Goal: Check status: Check status

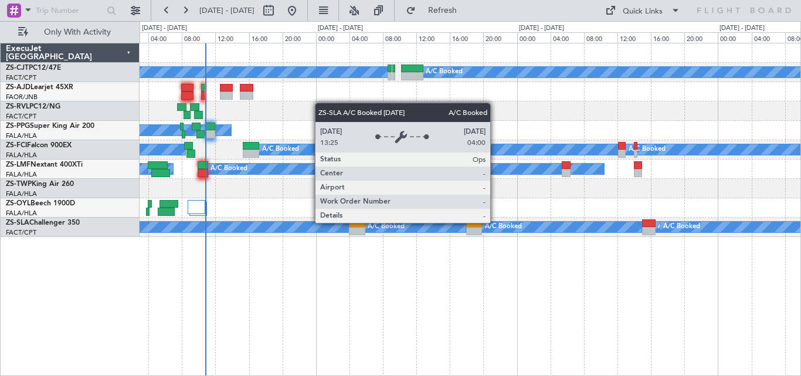
click at [321, 226] on div "A/C Booked" at bounding box center [187, 227] width 323 height 11
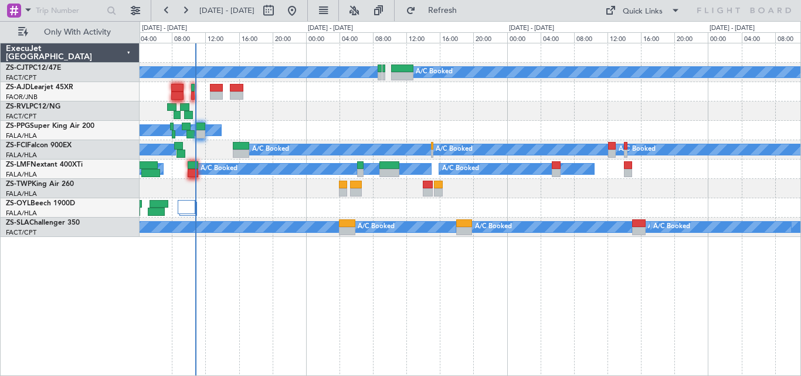
click at [331, 189] on div at bounding box center [470, 188] width 661 height 19
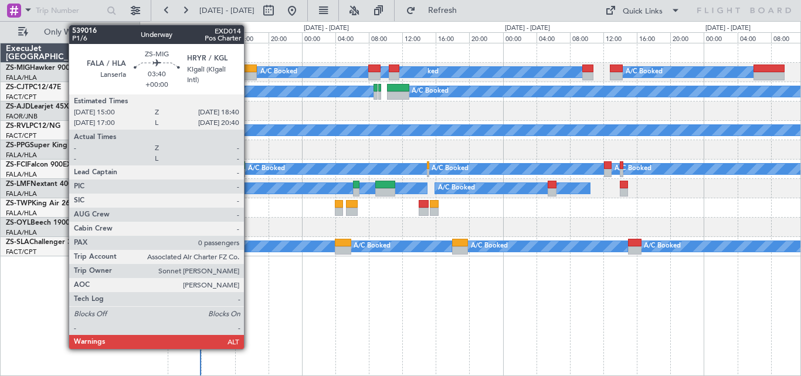
click at [249, 72] on div at bounding box center [241, 69] width 31 height 8
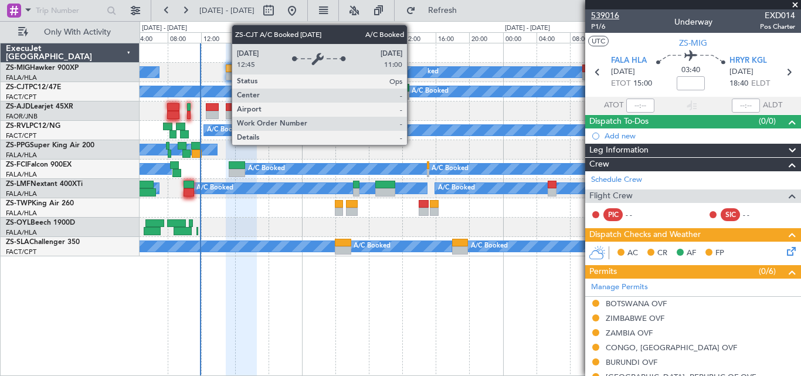
click at [610, 15] on span "539016" at bounding box center [605, 15] width 28 height 12
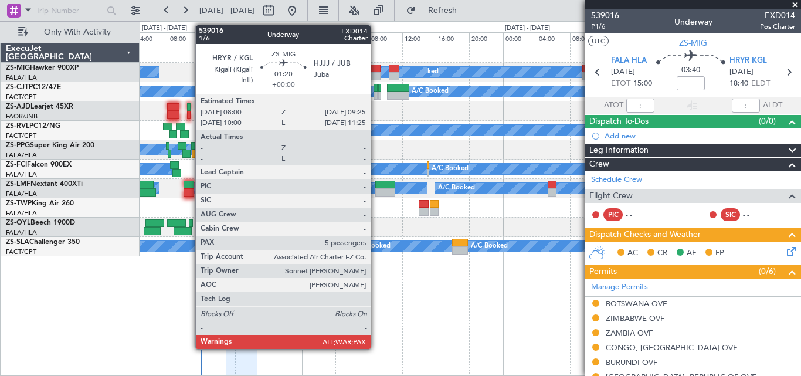
click at [376, 73] on div at bounding box center [374, 76] width 12 height 8
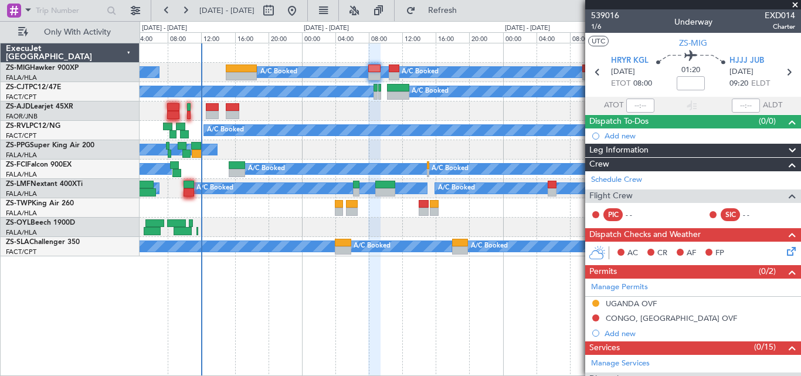
click at [793, 2] on span at bounding box center [795, 5] width 12 height 11
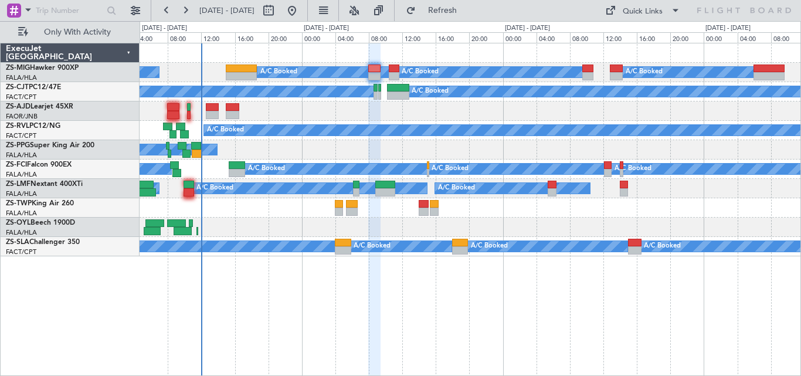
type input "0"
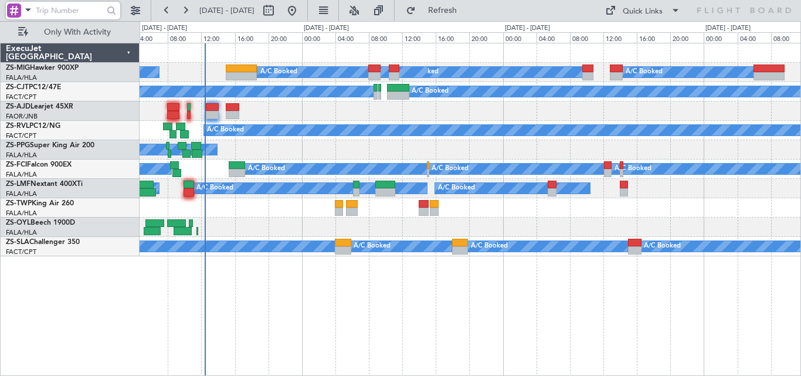
click at [85, 8] on input "text" at bounding box center [69, 11] width 67 height 18
click at [361, 266] on div "A/C Booked A/C Booked A/C Booked A/C Booked A/C Booked A/C Booked A/C Booked A/…" at bounding box center [470, 209] width 661 height 333
paste input "539041"
type input "539041"
click at [109, 9] on div at bounding box center [112, 11] width 18 height 18
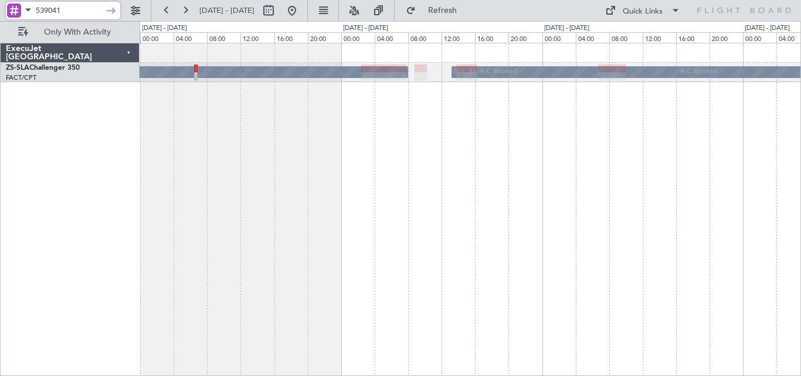
drag, startPoint x: 90, startPoint y: 13, endPoint x: -6, endPoint y: 22, distance: 95.9
click at [0, 22] on html "539041 [DATE] - [DATE] Refresh Quick Links Only With Activity A/C Booked A/C Bo…" at bounding box center [400, 188] width 801 height 376
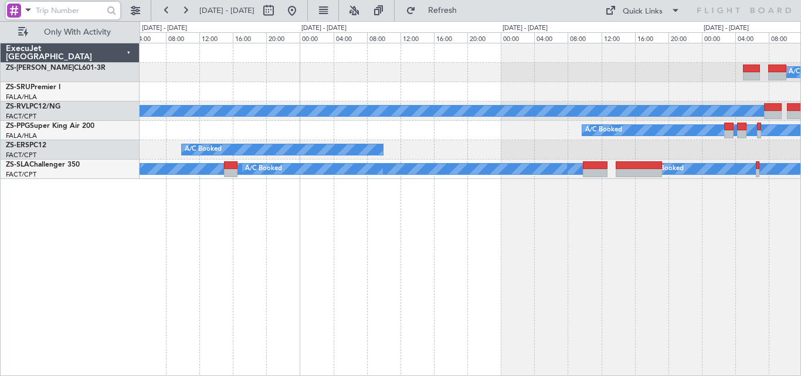
click at [713, 196] on div "A/C Booked A/C Booked A/C Booked A/C Booked A/C Booked A/C Booked A/C Booked A/…" at bounding box center [470, 209] width 661 height 333
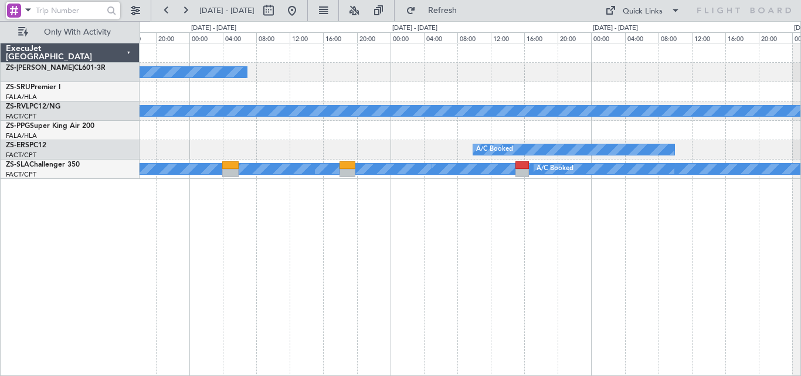
click at [600, 227] on div "A/C Booked A/C Booked A/C Booked A/C Booked A/C Booked A/C Booked A/C Booked A/…" at bounding box center [470, 209] width 661 height 333
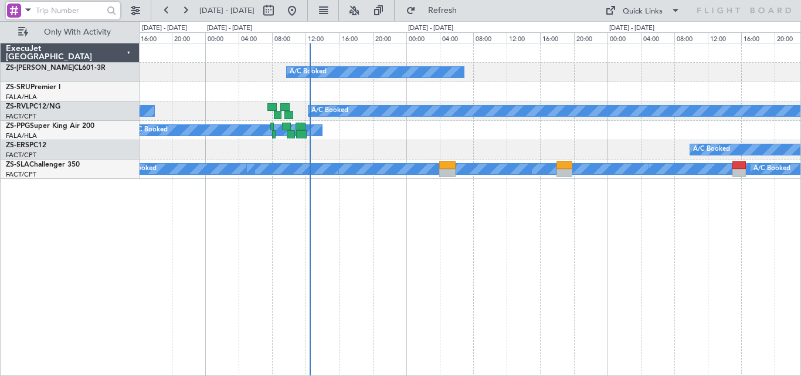
click at [532, 219] on div "A/C Booked A/C Booked A/C Unavailable A/C Booked A/C Booked A/C Booked A/C Book…" at bounding box center [470, 209] width 661 height 333
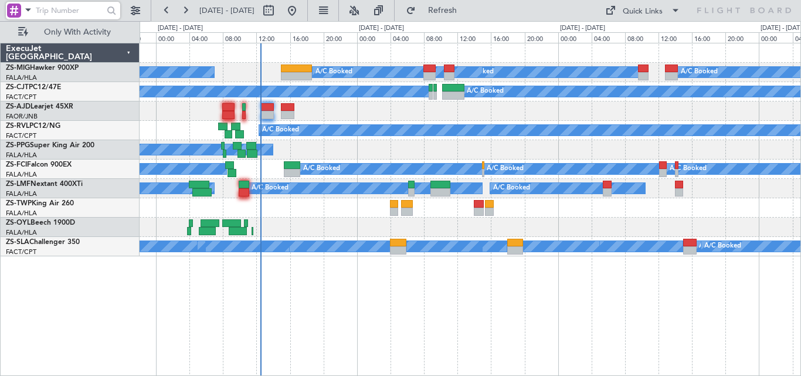
click at [407, 305] on div "A/C Booked A/C Booked A/C Booked A/C Booked A/C Booked A/C Booked A/C Booked A/…" at bounding box center [470, 209] width 661 height 333
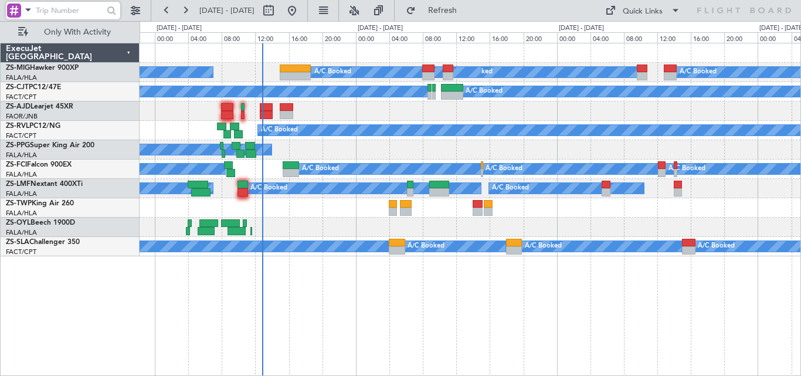
click at [726, 151] on div "A/C Booked A/C Booked A/C Booked A/C Booked A/C Booked A/C Booked A/C Booked A/…" at bounding box center [470, 149] width 661 height 213
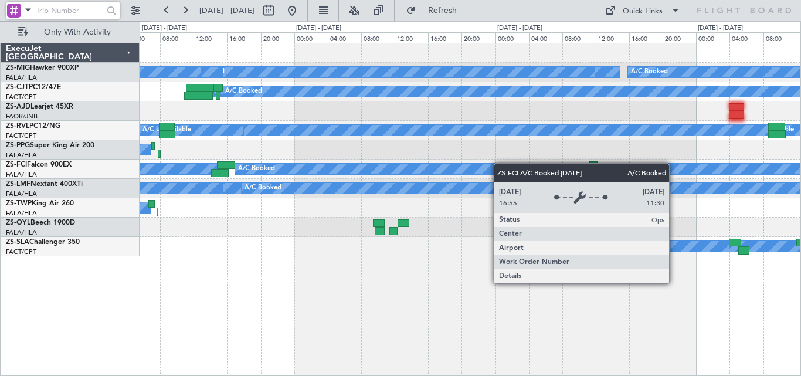
click at [546, 164] on div "A/C Booked" at bounding box center [413, 169] width 357 height 12
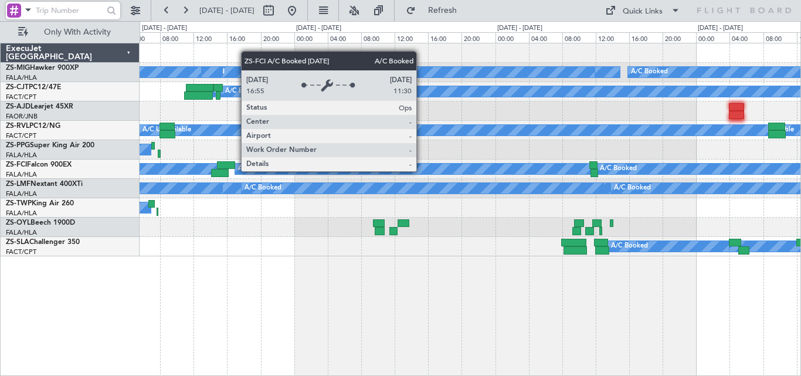
click at [800, 205] on div "A/C Booked A/C Booked A/C Booked A/C Booked A/C Booked A/C Booked A/C Booked A/…" at bounding box center [400, 198] width 801 height 355
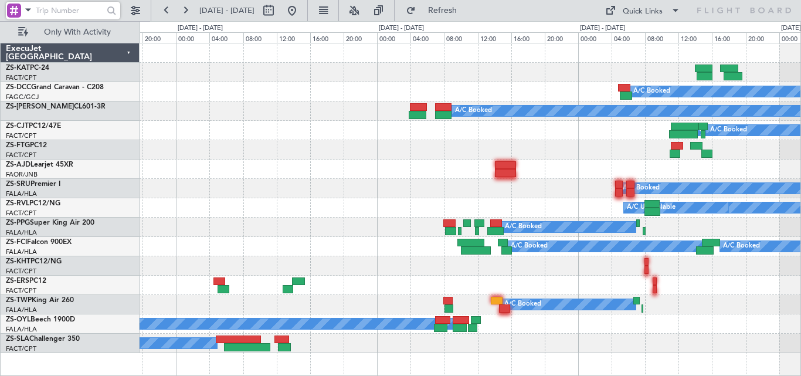
click at [673, 195] on div "A/C Booked A/C Booked A/C Booked A/C Booked A/C Booked A/C Booked A/C Booked A/…" at bounding box center [470, 198] width 661 height 310
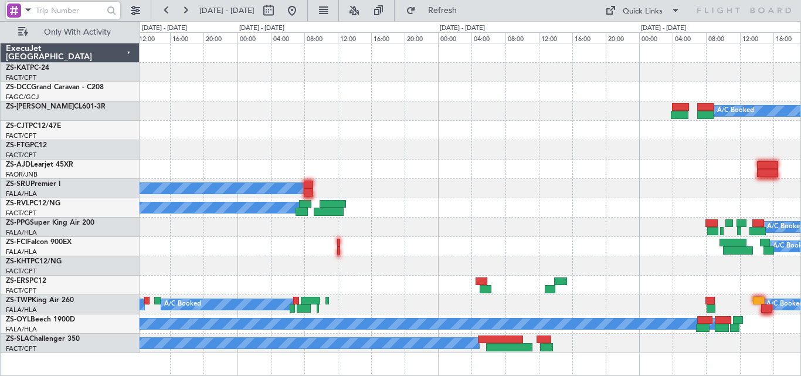
click at [758, 155] on div "A/C Booked A/C Booked A/C Booked A/C Booked A/C Booked A/C Booked A/C Booked A/…" at bounding box center [470, 198] width 661 height 310
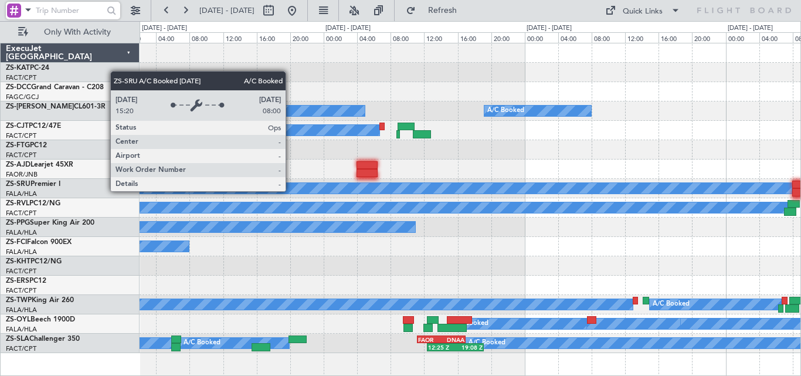
click at [800, 159] on div "A/C Booked A/C Booked A/C Booked A/C Booked A/C Booked A/C Booked A/C Booked A/…" at bounding box center [400, 198] width 801 height 355
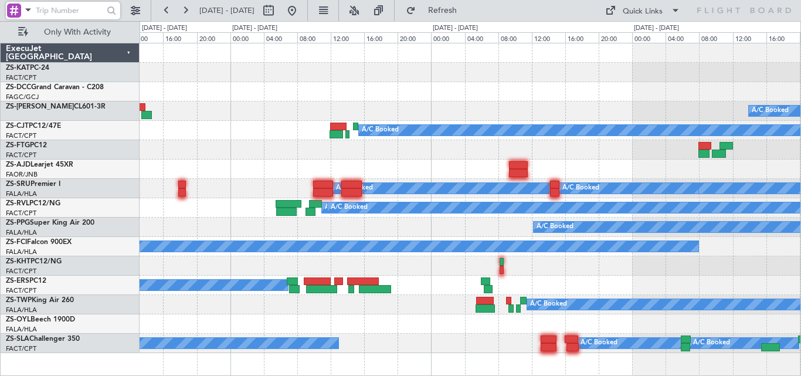
click at [742, 113] on div "A/C Booked A/C Booked A/C Booked A/C Booked A/C Booked A/C Booked A/C Booked A/…" at bounding box center [470, 198] width 661 height 310
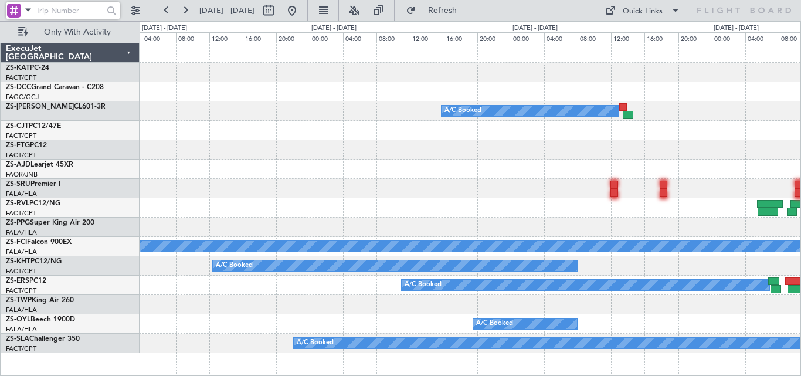
click at [637, 102] on div "A/C Booked A/C Booked A/C Booked A/C Booked A/C Booked A/C Booked A/C Booked A/…" at bounding box center [470, 198] width 661 height 310
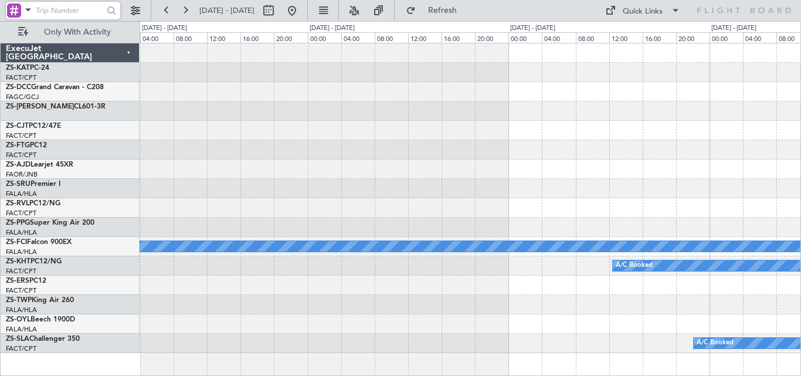
click at [747, 95] on div "A/C Booked A/C Booked A/C Unavailable A/C Unavailable A/C Booked A/C Booked A/C…" at bounding box center [470, 198] width 661 height 310
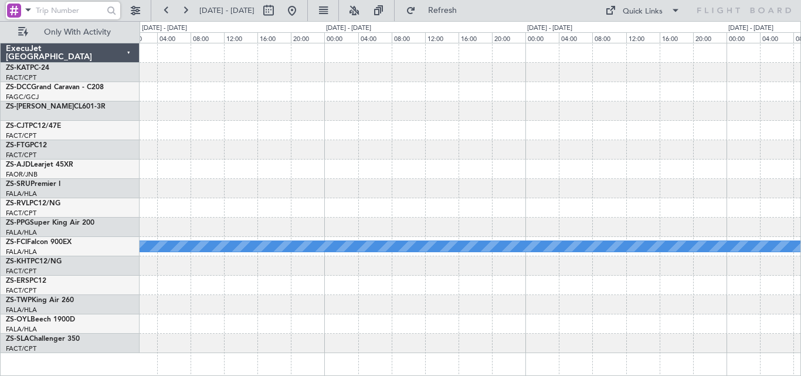
click at [712, 97] on div "A/C Unavailable A/C Unavailable" at bounding box center [470, 198] width 661 height 310
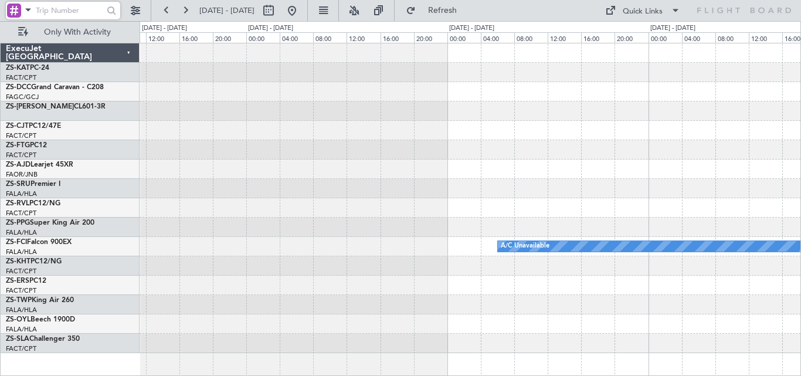
click at [596, 103] on div "A/C Unavailable A/C Unavailable" at bounding box center [470, 198] width 661 height 310
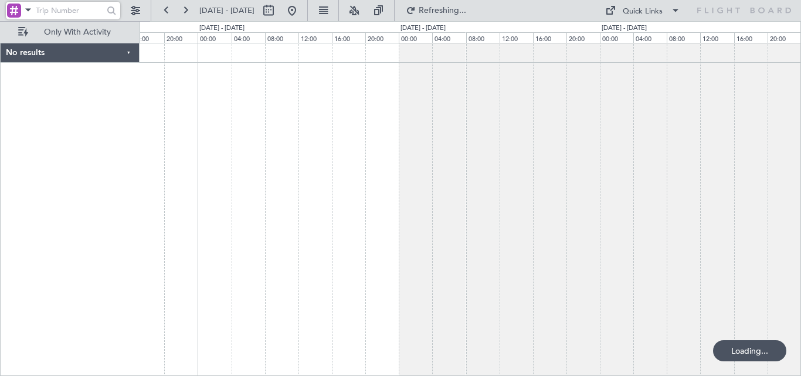
click at [653, 144] on div at bounding box center [470, 209] width 661 height 333
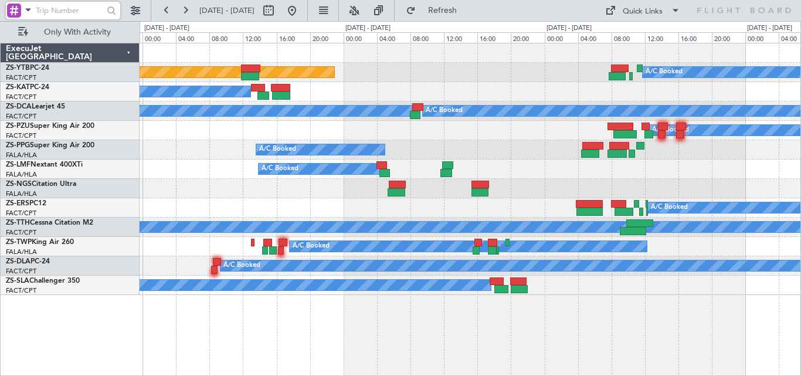
click at [622, 186] on div "A/C Booked A/C Booked A/C Booked A/C Booked A/C Booked Planned Maint Lanseria A…" at bounding box center [470, 169] width 661 height 252
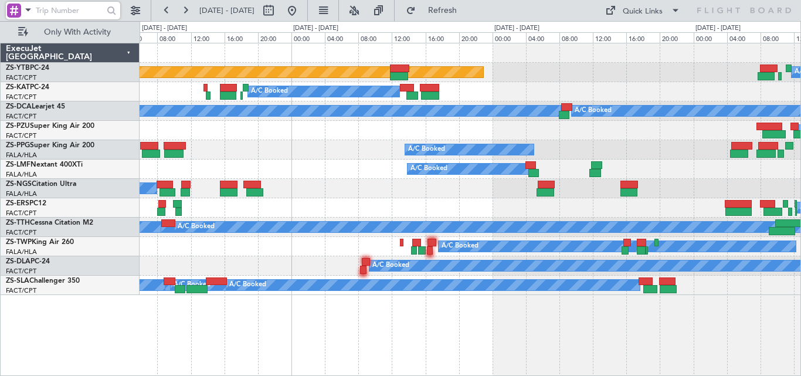
click at [573, 58] on div "Planned Maint Lanseria A/C Booked A/C Booked A/C Booked A/C Booked A/C Booked A…" at bounding box center [470, 169] width 661 height 252
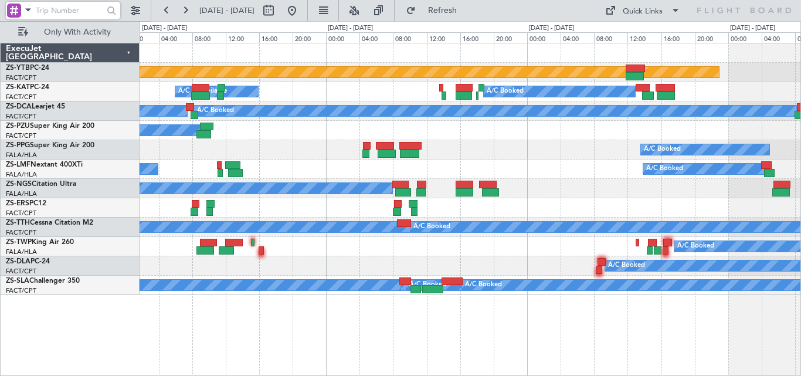
click at [793, 39] on div "Planned Maint Lanseria A/C Booked A/C Unavailable A/C Unavailable A/C Booked A/…" at bounding box center [400, 198] width 801 height 355
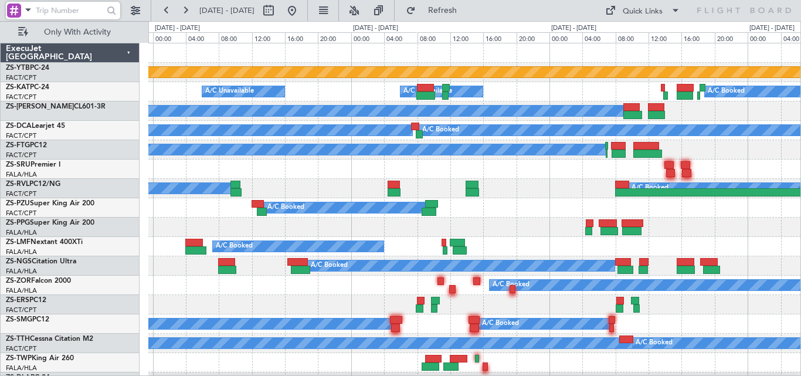
click at [800, 154] on div "Planned Maint Lanseria A/C Booked A/C Unavailable A/C Unavailable A/C Booked A/…" at bounding box center [400, 198] width 801 height 355
click at [613, 159] on div at bounding box center [474, 168] width 652 height 19
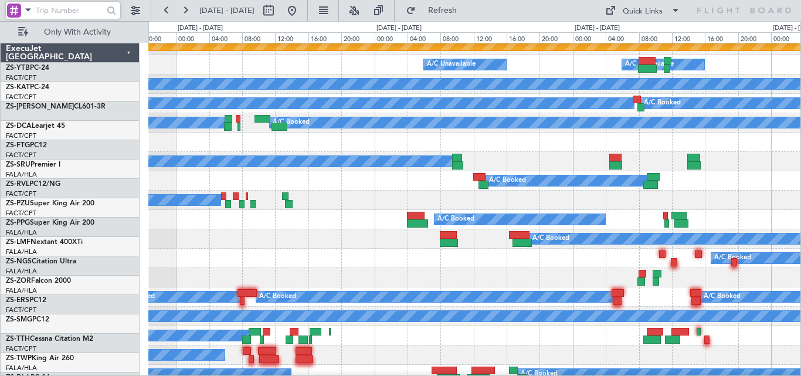
scroll to position [27, 0]
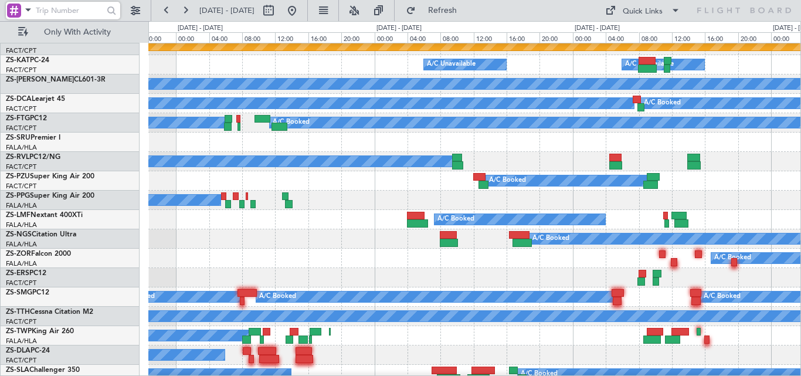
click at [545, 152] on div at bounding box center [474, 142] width 652 height 19
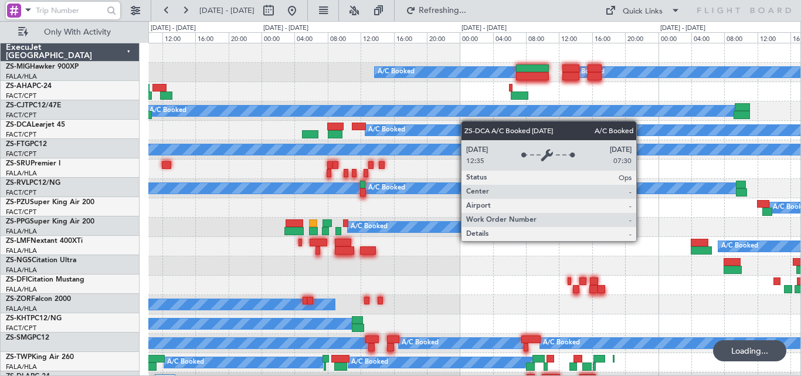
scroll to position [0, 0]
click at [489, 131] on div "A/C Booked A/C Booked" at bounding box center [474, 130] width 652 height 19
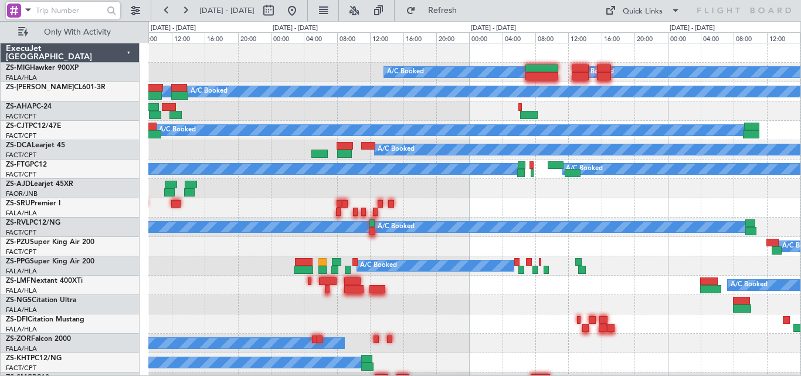
click at [0, 246] on html "[DATE] - [DATE] Refresh Quick Links Only With Activity A/C Booked A/C Booked A/…" at bounding box center [400, 188] width 801 height 376
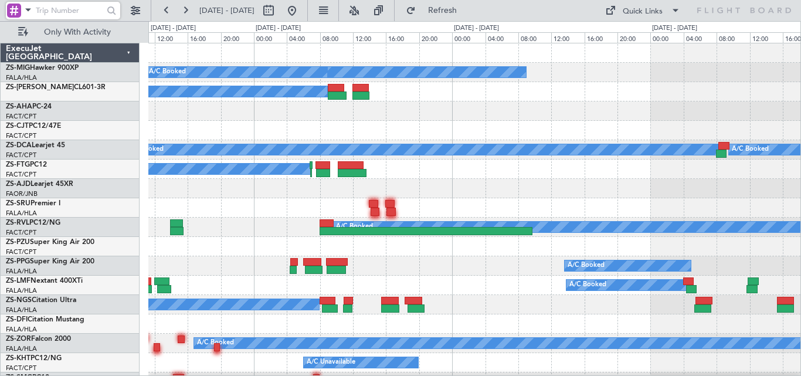
click at [35, 250] on div "A/C Booked A/C Booked A/C Booked A/C Booked A/C Booked A/C Booked A/C Booked A/…" at bounding box center [400, 198] width 801 height 355
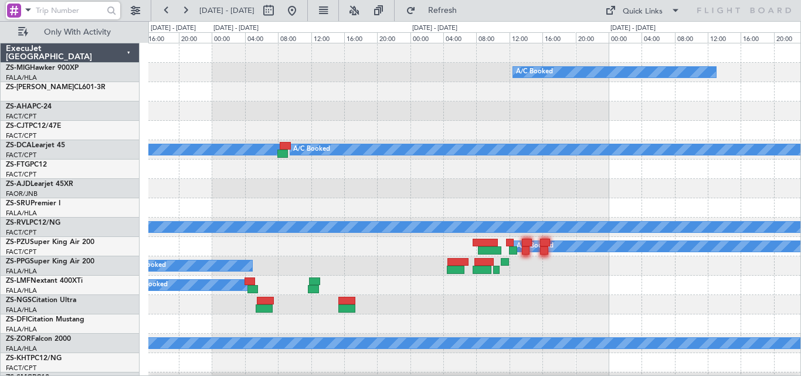
click at [74, 240] on div "A/C Booked A/C Booked A/C Booked A/C Booked A/C Booked A/C Booked A/C Booked A/…" at bounding box center [400, 198] width 801 height 355
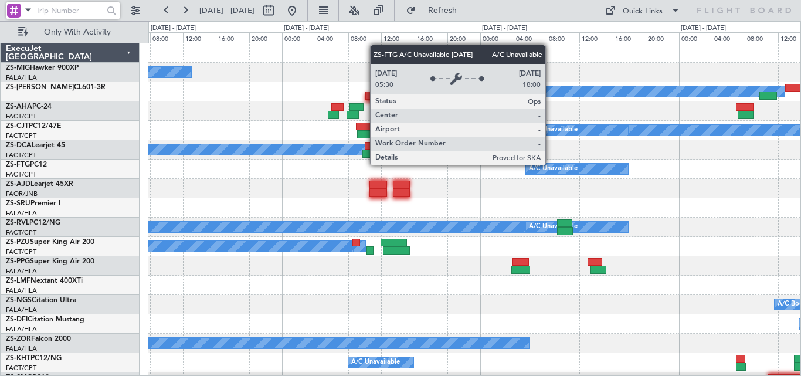
click at [195, 220] on div "A/C Booked A/C Booked Planned Maint A/C Booked A/C Unavailable A/C Booked A/C U…" at bounding box center [474, 265] width 652 height 445
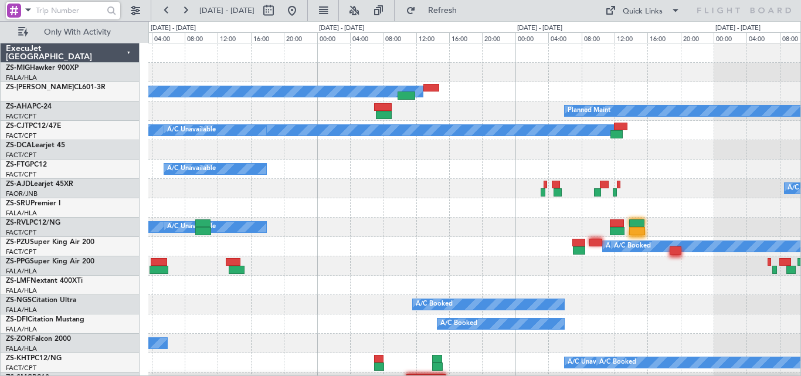
click at [271, 238] on div "A/C Booked Planned Maint A/C Booked A/C Unavailable A/C Booked A/C Unavailable …" at bounding box center [474, 265] width 652 height 445
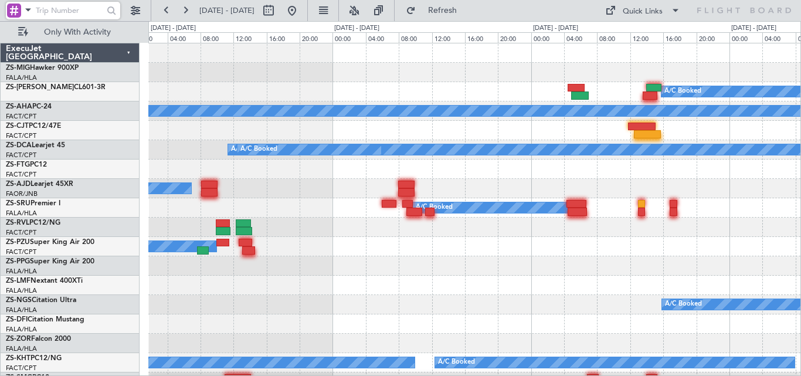
click at [134, 236] on div "A/C Booked Planned Maint A/C Booked A/C Booked A/C Booked A/C Booked A/C Booked…" at bounding box center [400, 198] width 801 height 355
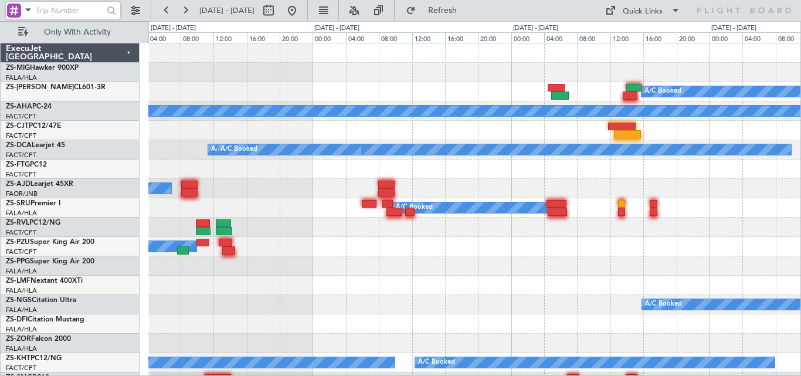
click at [209, 262] on div "A/C Booked Planned Maint A/C Booked A/C Booked A/C Booked A/C Booked A/C Booked…" at bounding box center [474, 265] width 652 height 445
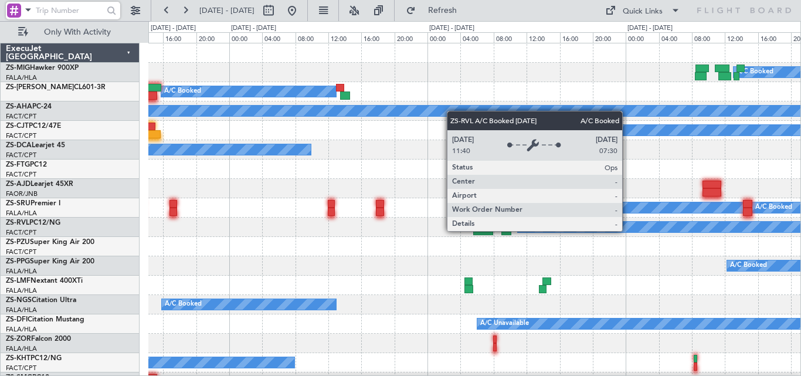
click at [110, 255] on div "A/C Booked A/C Booked A/C Booked A/C Booked Planned Maint A/C Booked A/C Booked…" at bounding box center [400, 198] width 801 height 355
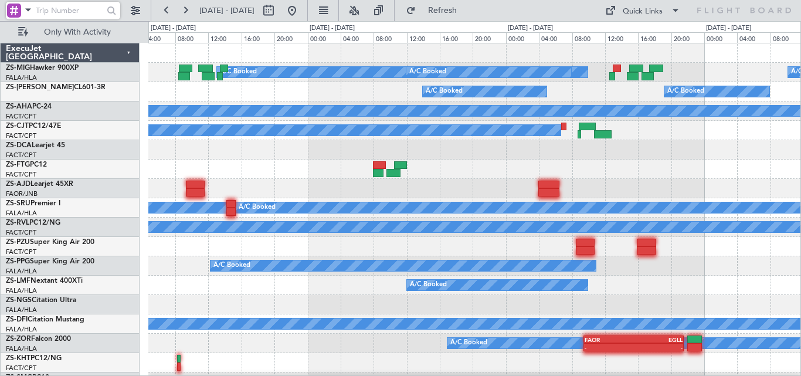
click at [236, 204] on div "A/C Booked" at bounding box center [602, 207] width 732 height 11
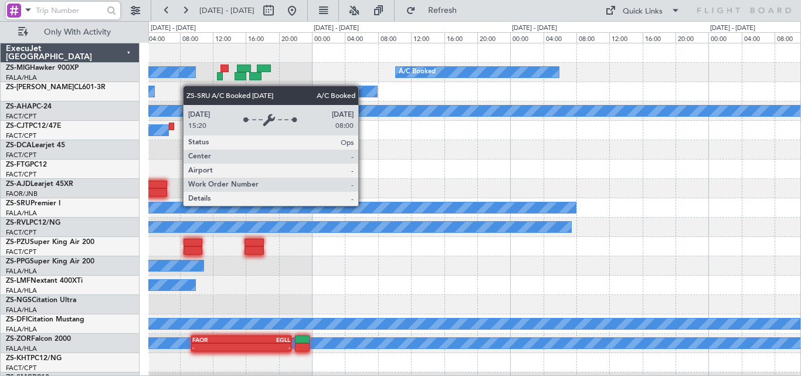
click at [187, 197] on div at bounding box center [474, 188] width 652 height 19
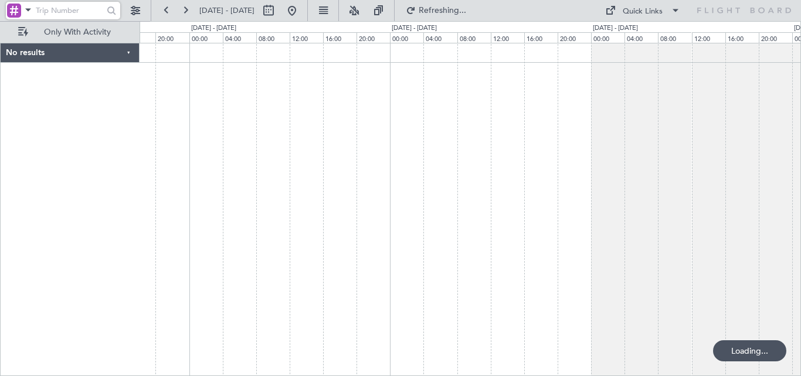
click at [416, 202] on div at bounding box center [470, 209] width 661 height 333
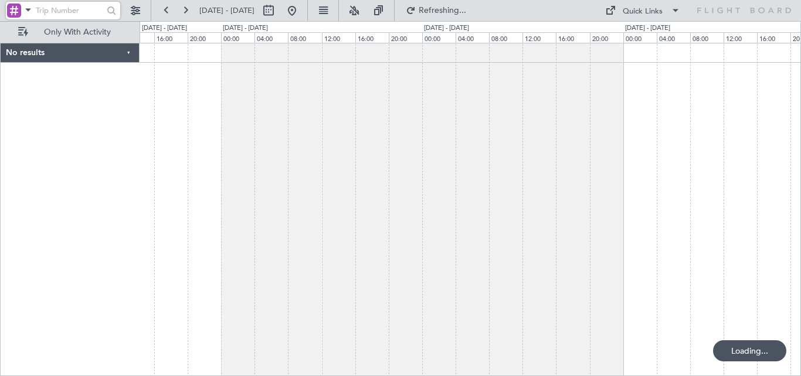
click at [191, 222] on div at bounding box center [470, 209] width 661 height 333
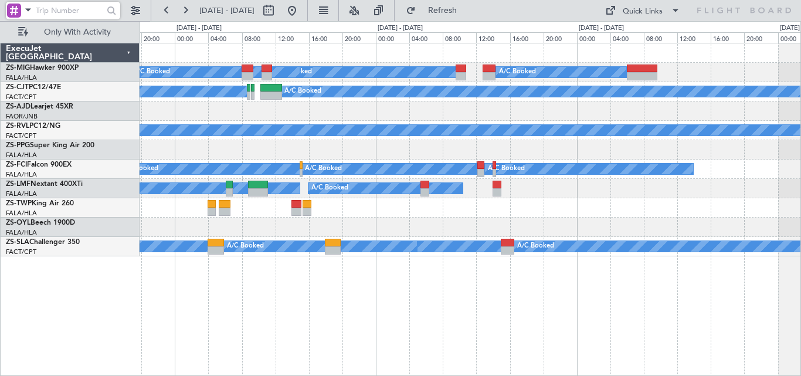
click at [464, 152] on div "A/C Booked A/C Booked A/C Booked A/C Booked A/C Booked A/C Booked A/C Booked A/…" at bounding box center [470, 149] width 661 height 213
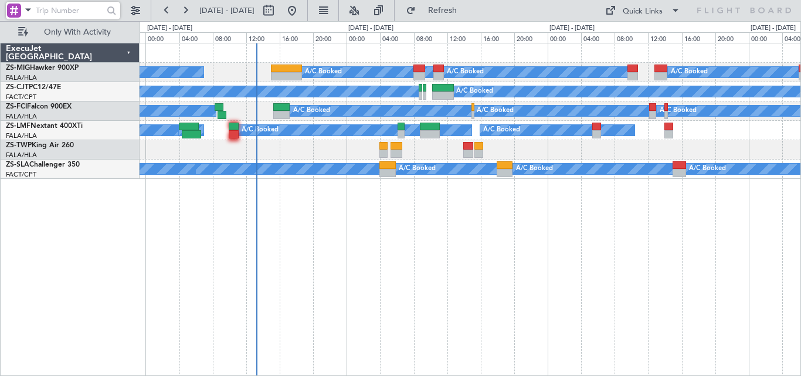
click at [481, 257] on div "A/C Booked A/C Booked A/C Booked A/C Booked A/C Booked A/C Booked A/C Booked A/…" at bounding box center [470, 209] width 661 height 333
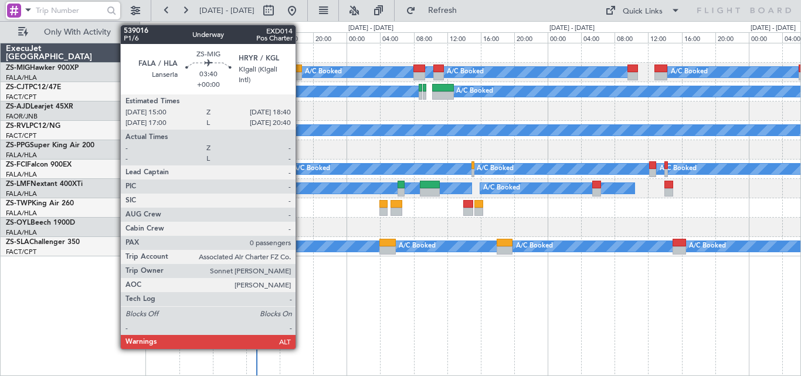
click at [301, 72] on div at bounding box center [286, 76] width 31 height 8
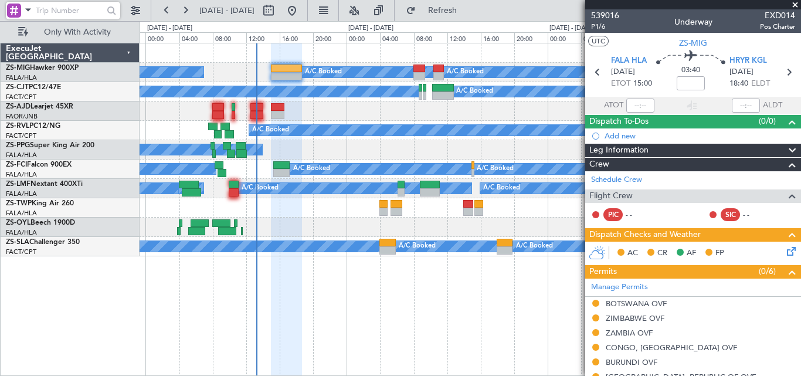
click at [792, 2] on span at bounding box center [795, 5] width 12 height 11
